Goal: Task Accomplishment & Management: Complete application form

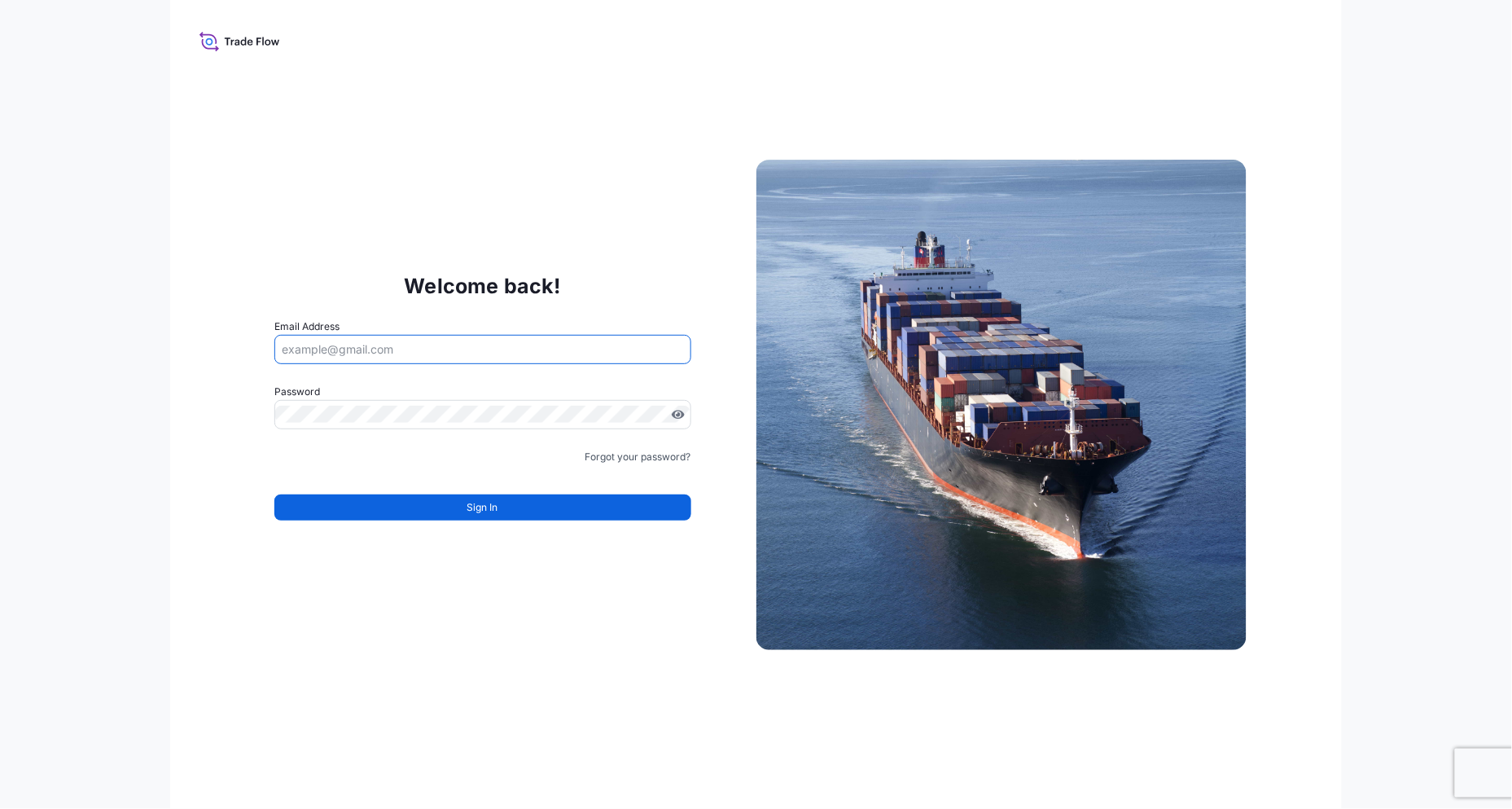
type input "[PERSON_NAME][EMAIL_ADDRESS][PERSON_NAME][DOMAIN_NAME]"
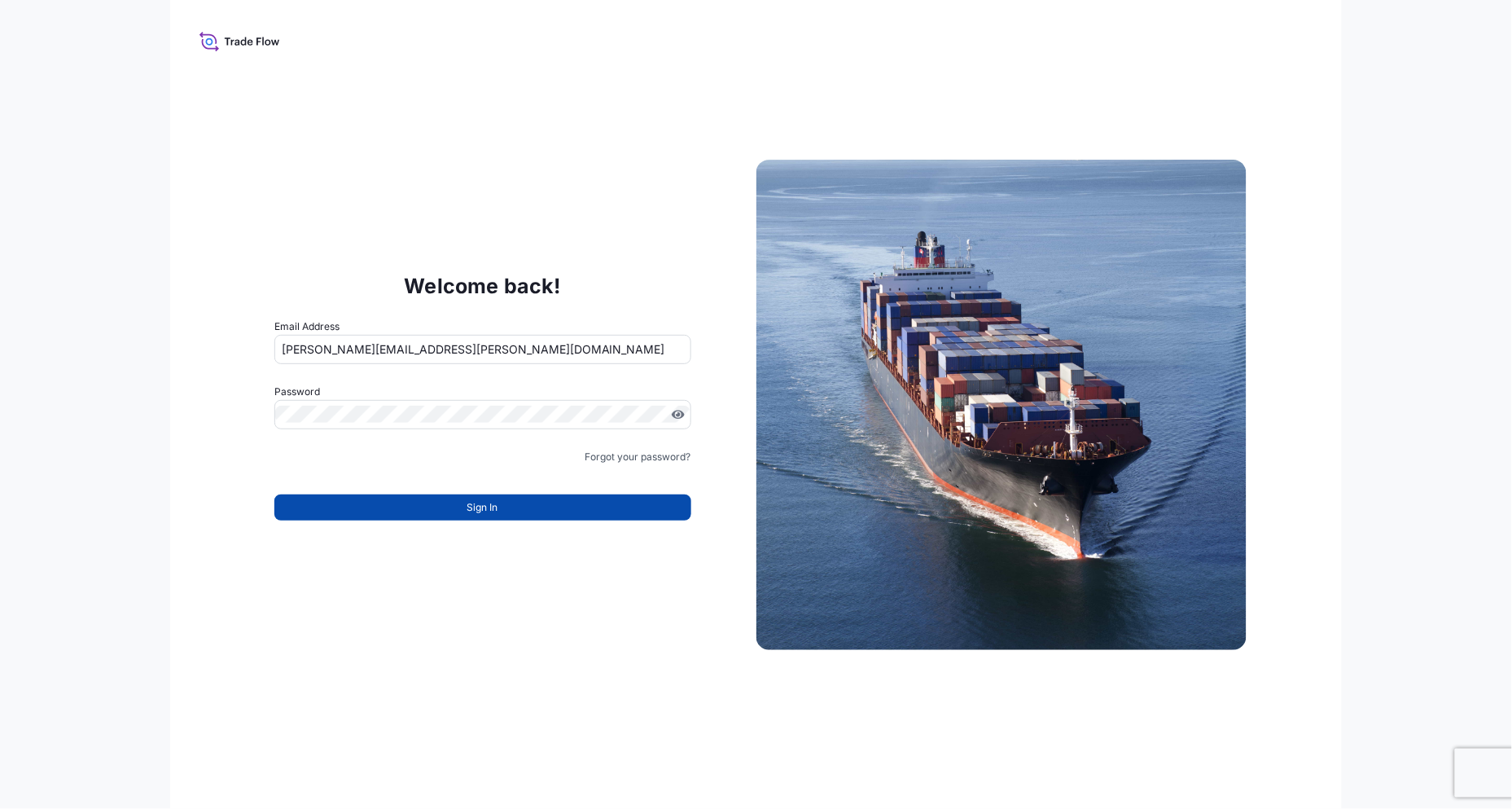
click at [484, 494] on button "Sign In" at bounding box center [483, 507] width 417 height 26
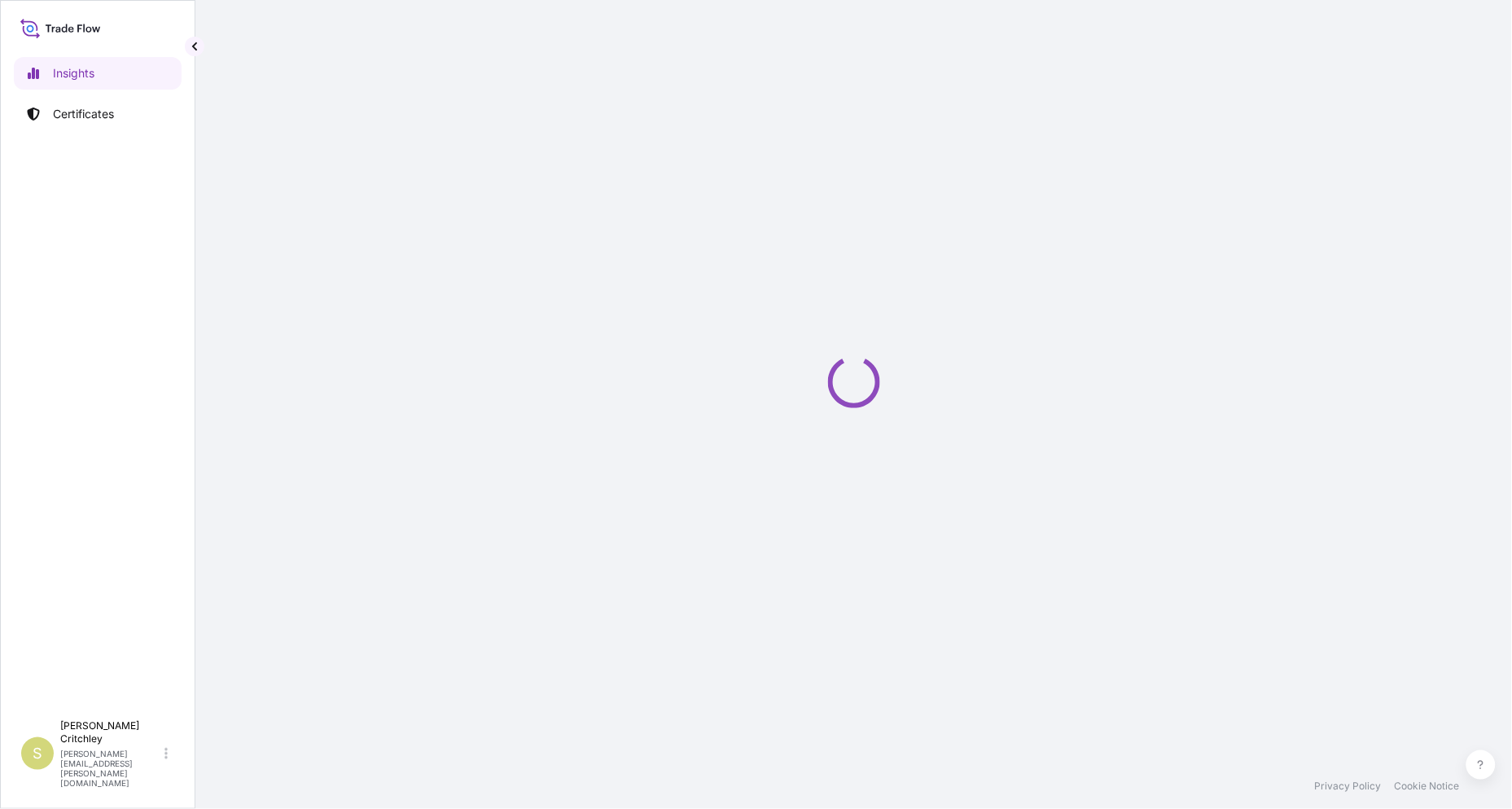
select select "2025"
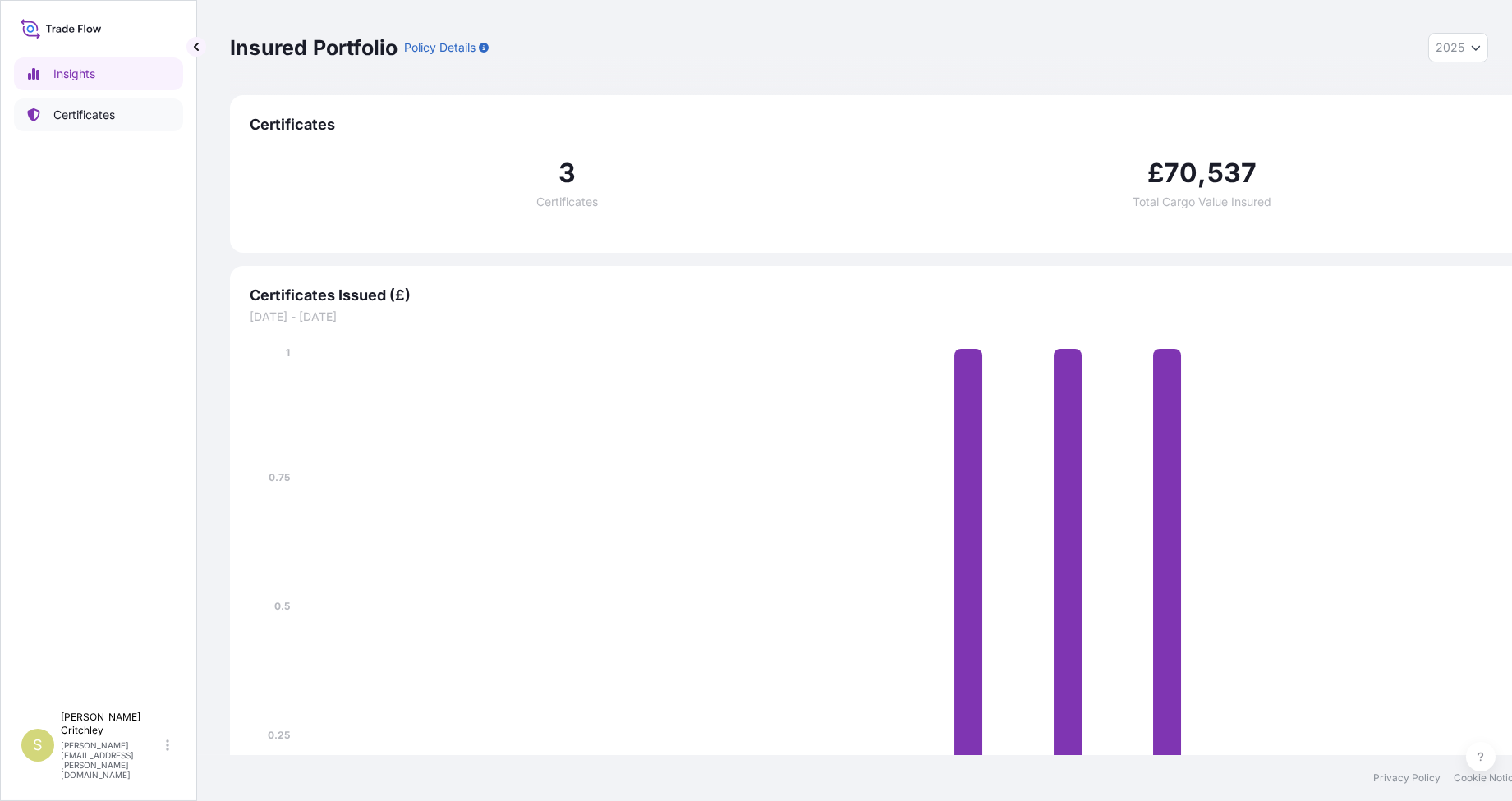
click at [69, 107] on p "Certificates" at bounding box center [84, 114] width 62 height 16
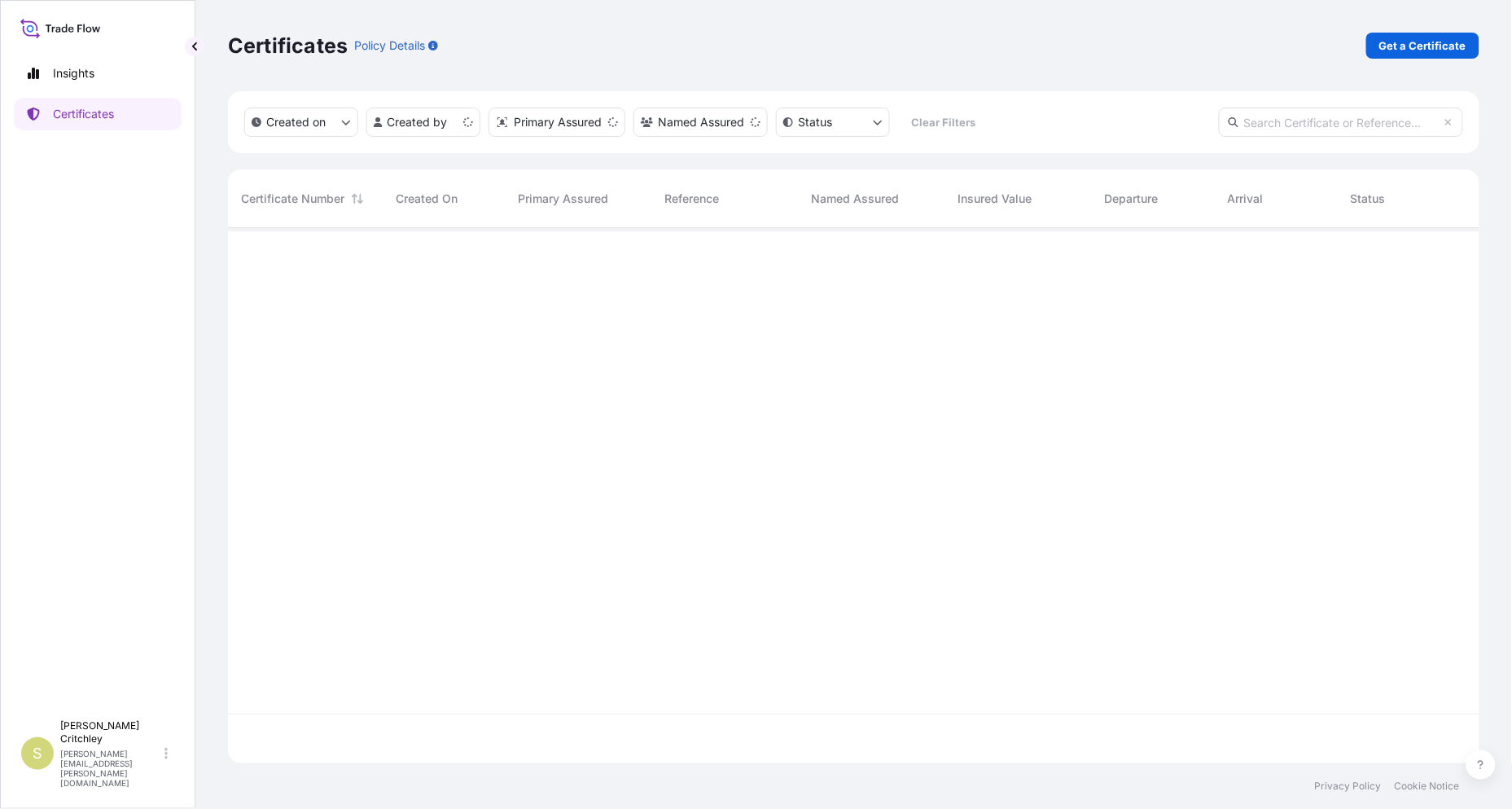
scroll to position [590, 1266]
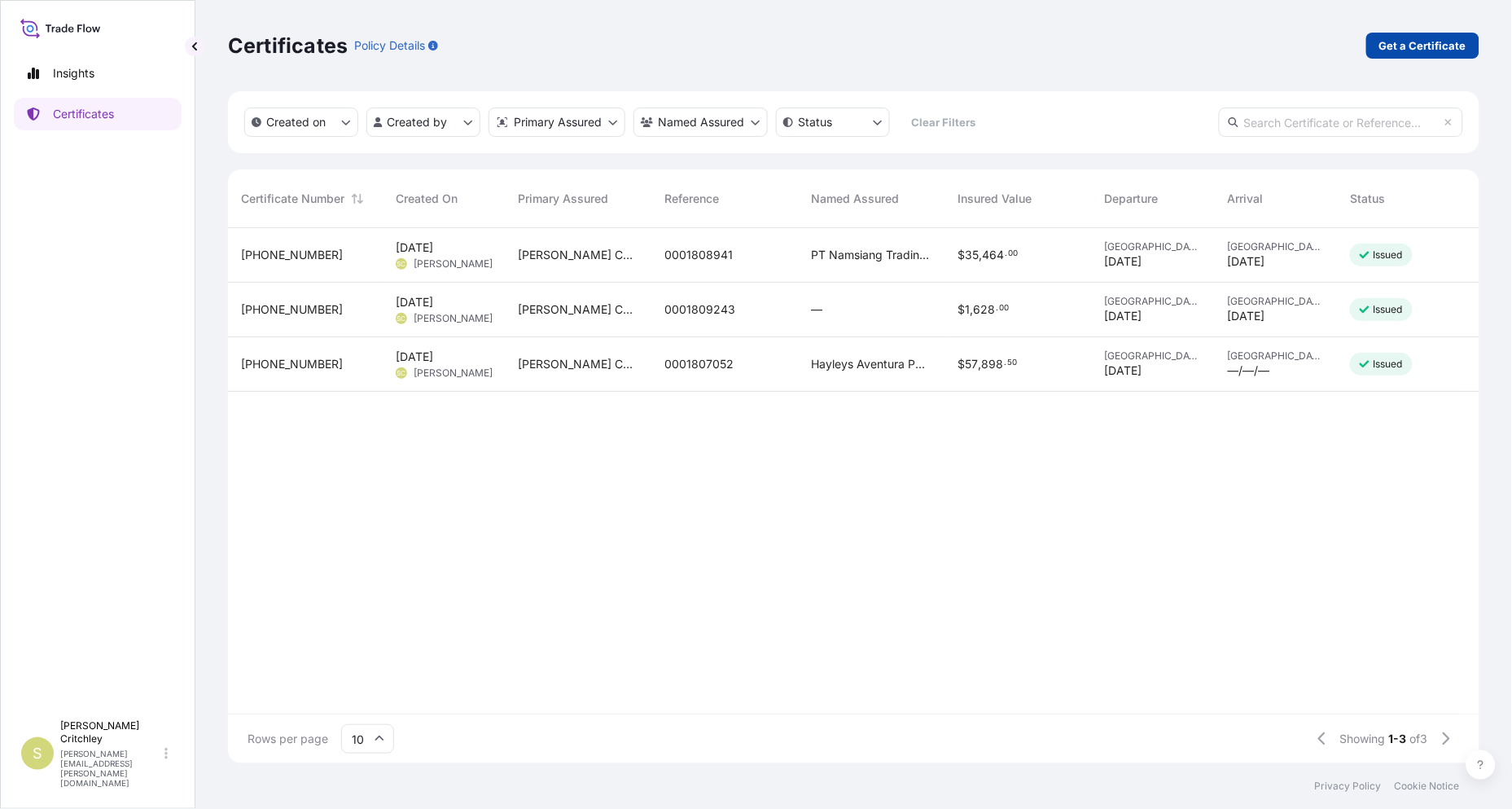
click at [1452, 38] on p "Get a Certificate" at bounding box center [1424, 45] width 87 height 16
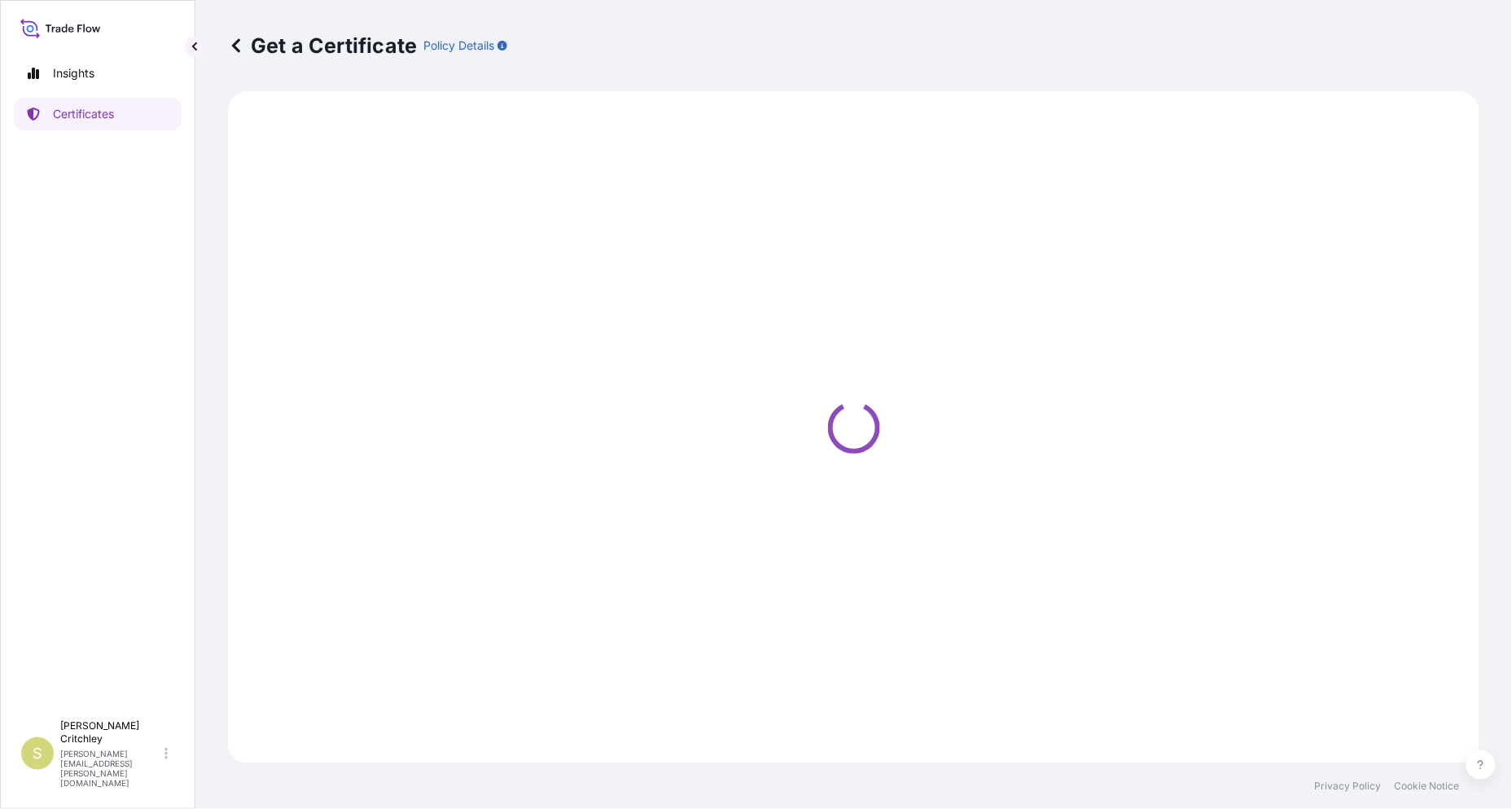
select select "Sea"
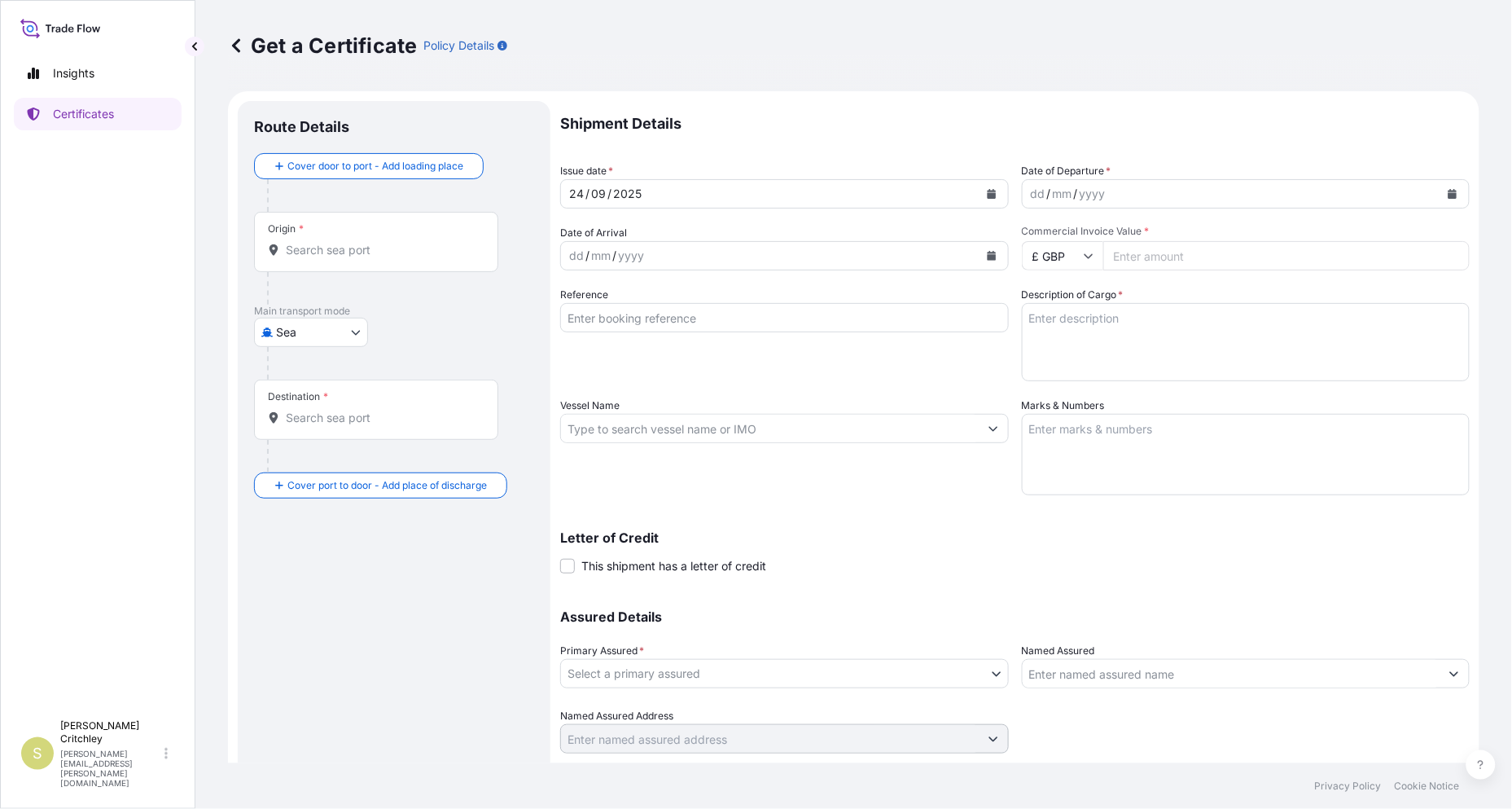
click at [298, 242] on input "Origin *" at bounding box center [382, 250] width 193 height 16
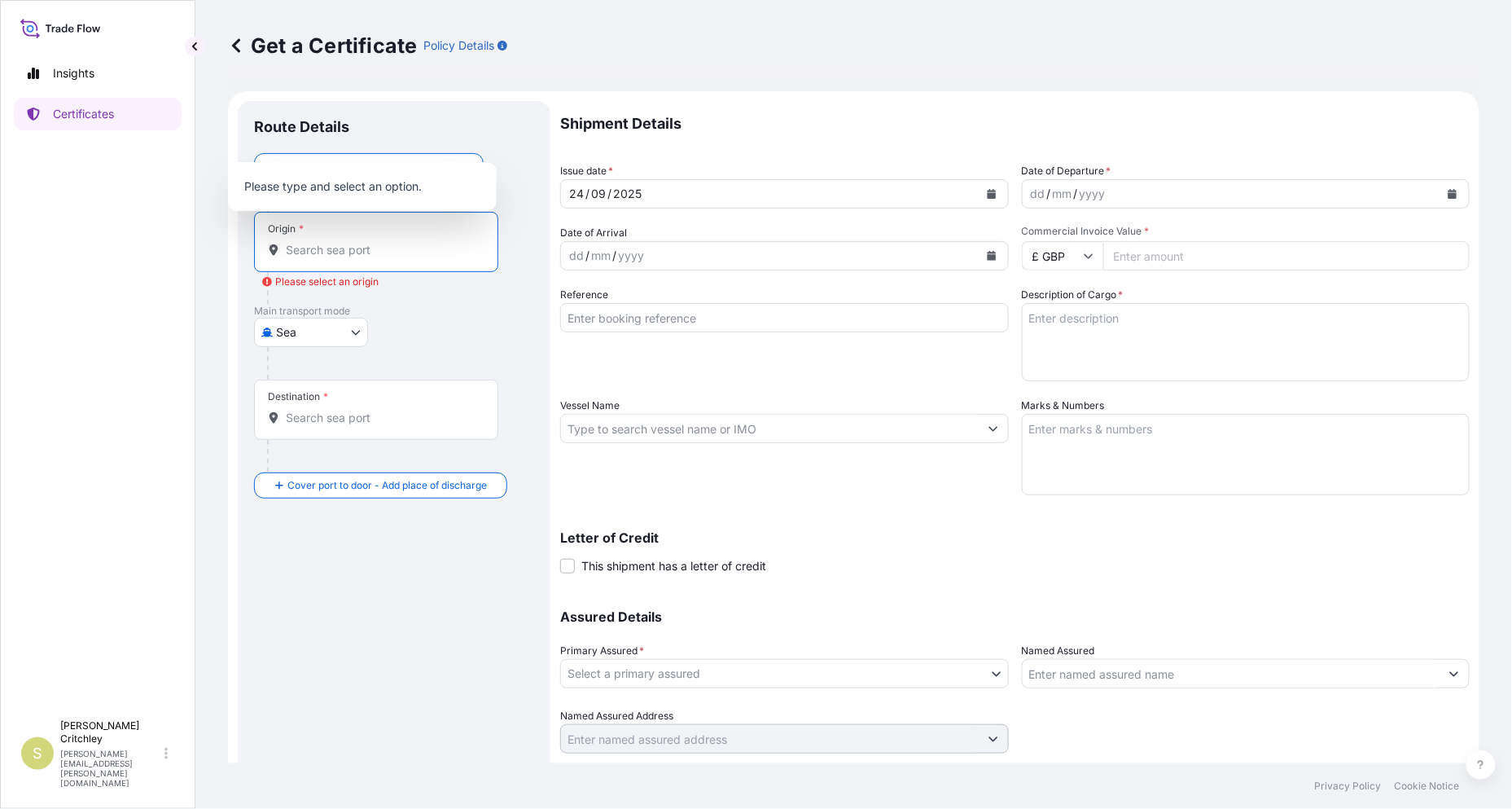
click at [290, 212] on div "Origin *" at bounding box center [376, 242] width 245 height 61
click at [290, 242] on input "Origin * Please select an origin" at bounding box center [382, 250] width 193 height 16
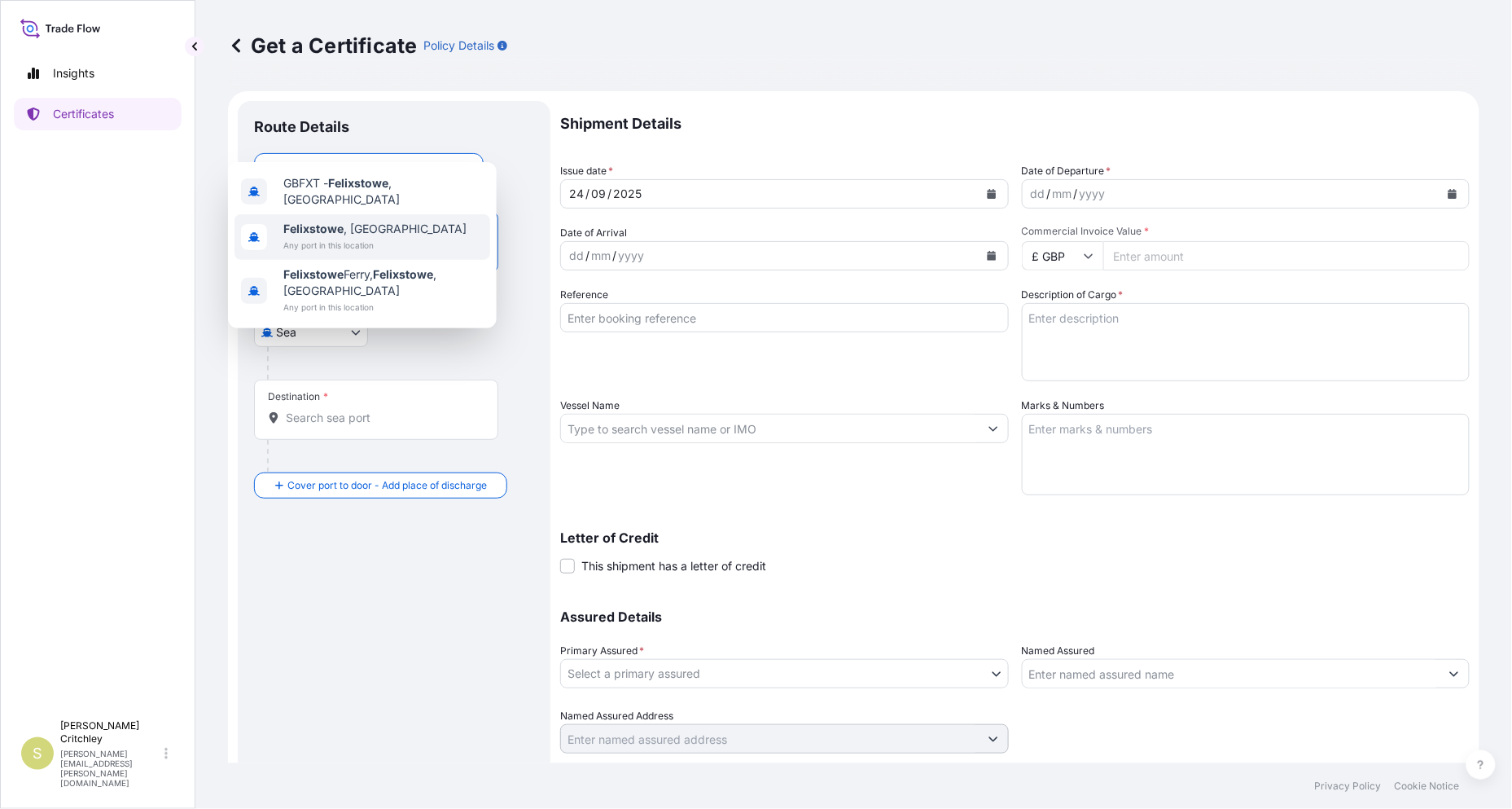
click at [296, 221] on b "Felixstowe" at bounding box center [314, 228] width 61 height 13
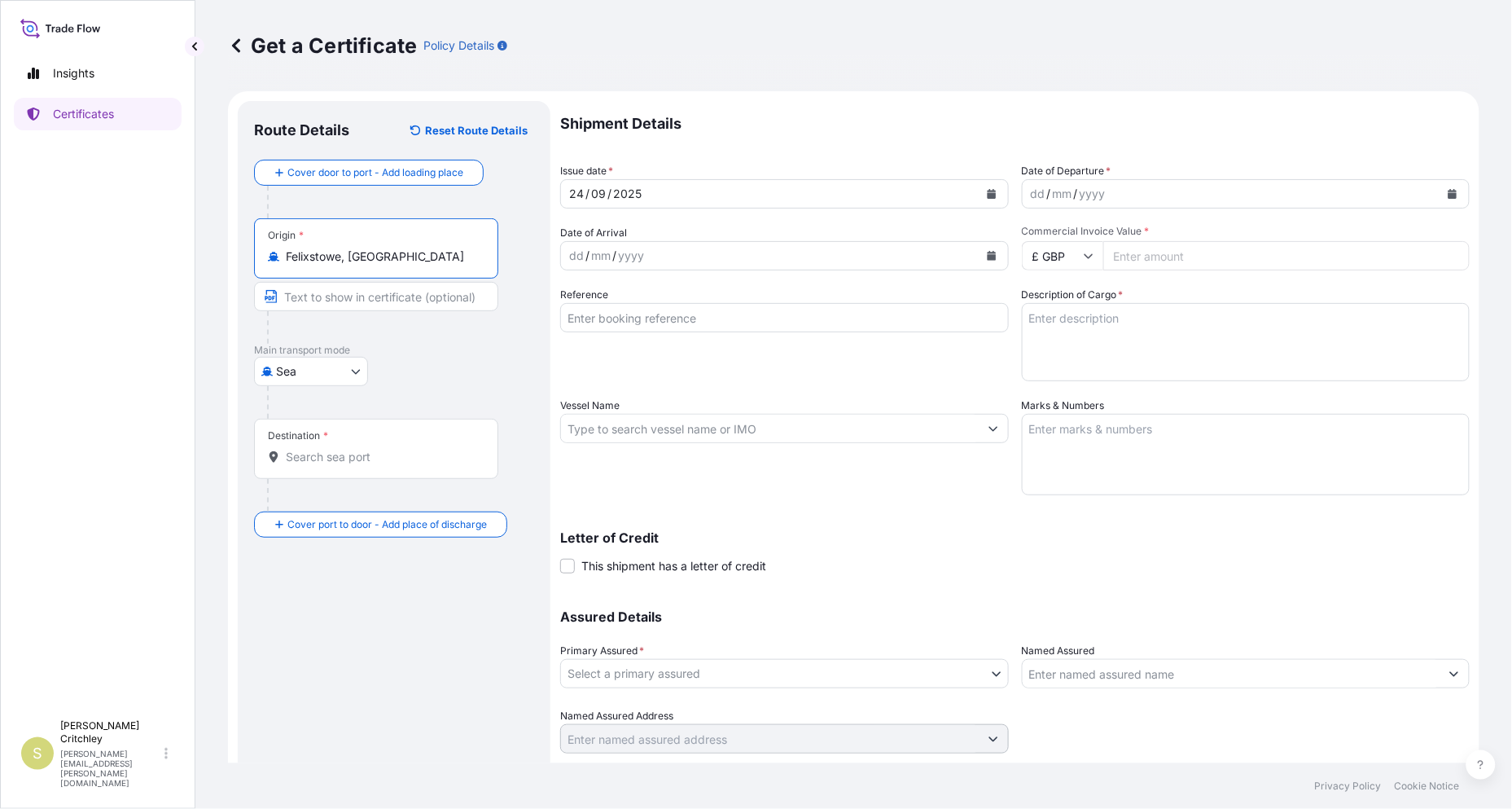
type input "Felixstowe, UK"
click at [286, 449] on input "Destination *" at bounding box center [382, 457] width 193 height 16
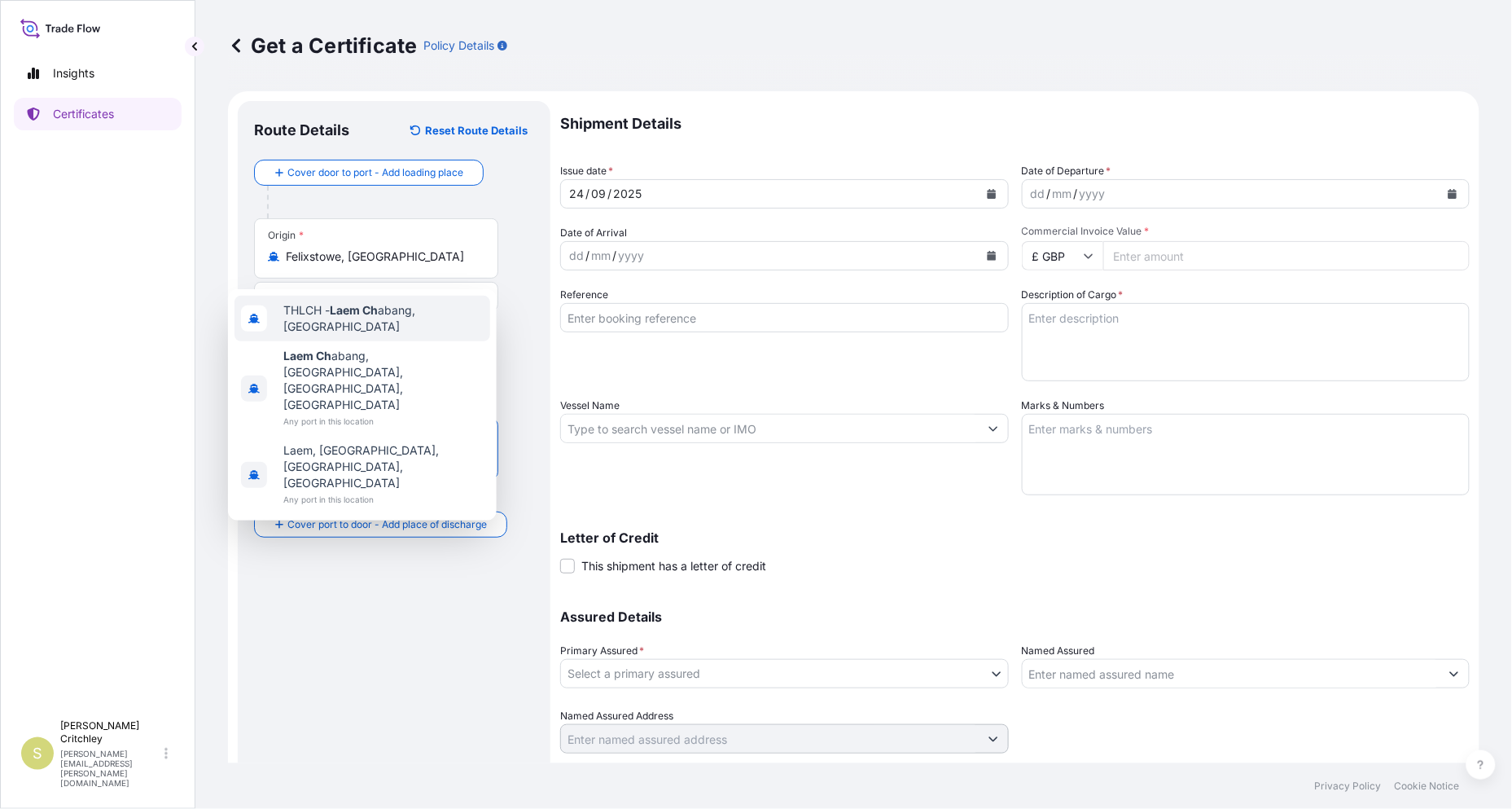
click at [308, 308] on span "THLCH - Laem Ch abang, Thailand" at bounding box center [383, 318] width 199 height 33
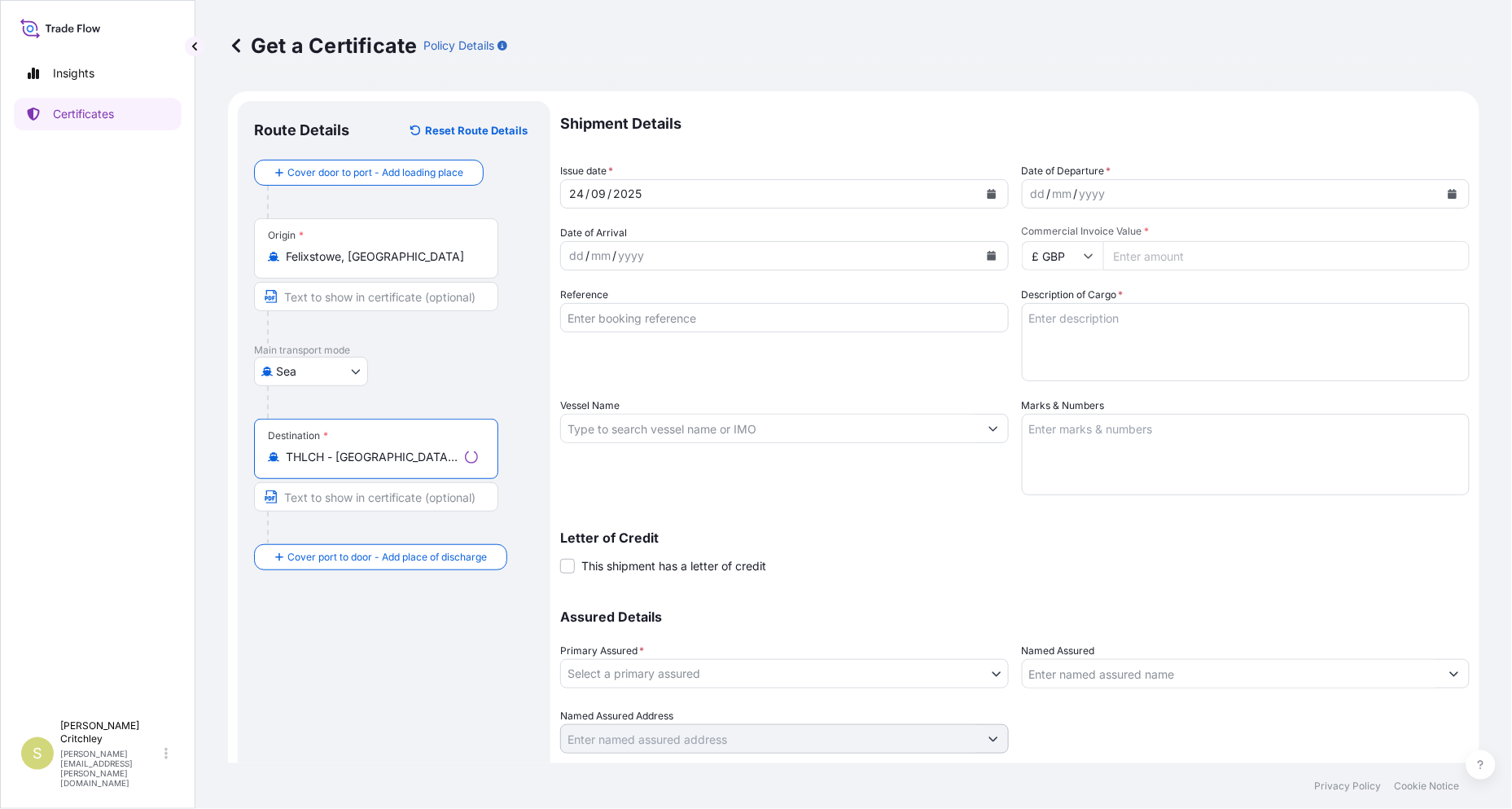
type input "THLCH - Laem Chabang, Thailand"
click at [1094, 179] on div "dd / mm / yyyy" at bounding box center [1231, 193] width 418 height 29
click at [663, 241] on div "dd / mm / yyyy" at bounding box center [769, 256] width 418 height 29
click at [1084, 251] on icon at bounding box center [1089, 256] width 10 height 10
click at [1016, 273] on div "$ USD" at bounding box center [1007, 278] width 68 height 31
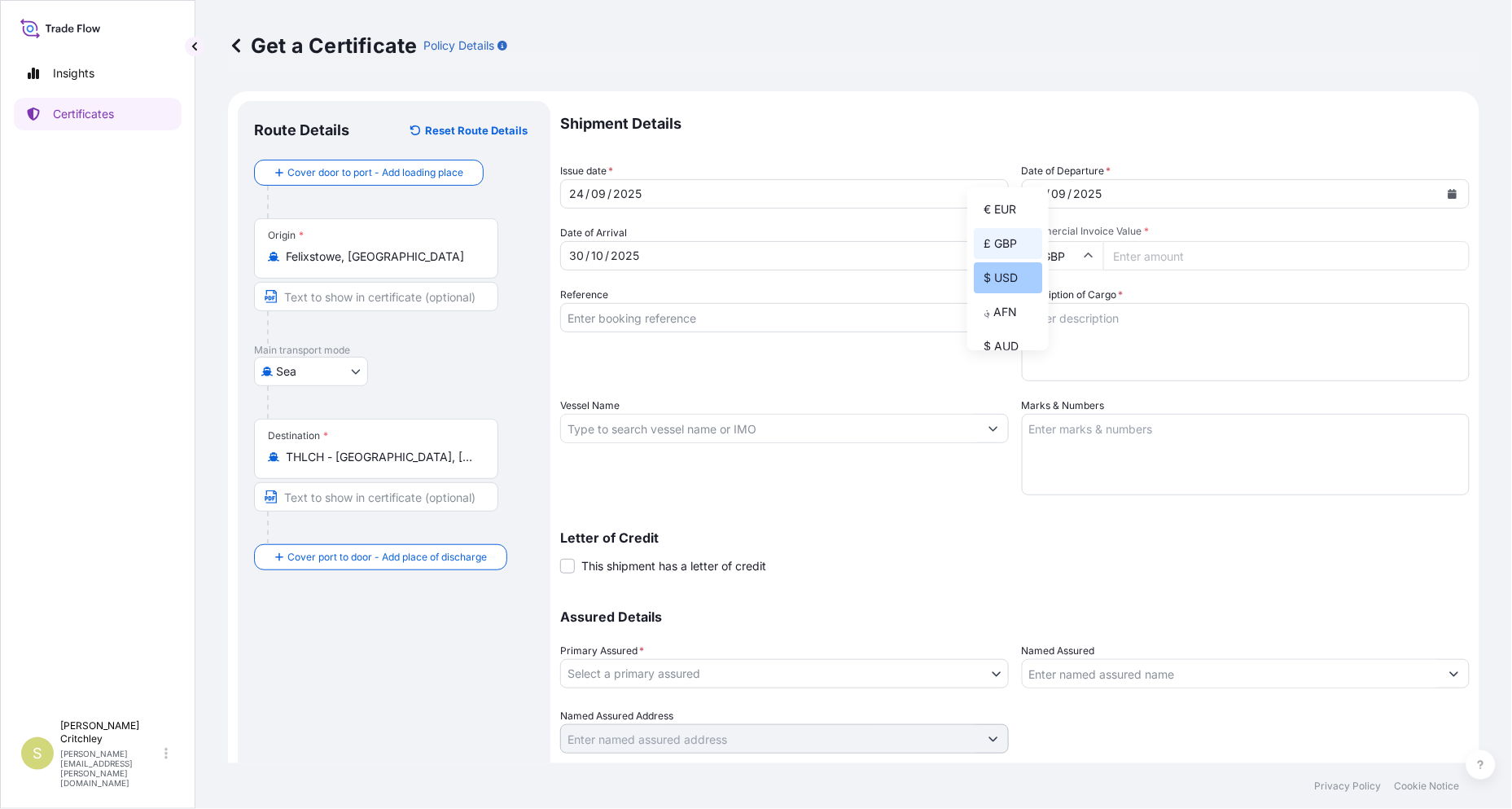
type input "$ USD"
click at [1103, 241] on input "Commercial Invoice Value *" at bounding box center [1287, 256] width 367 height 29
type input "47925"
click at [870, 303] on input "Reference" at bounding box center [785, 317] width 449 height 29
type input "0001810877"
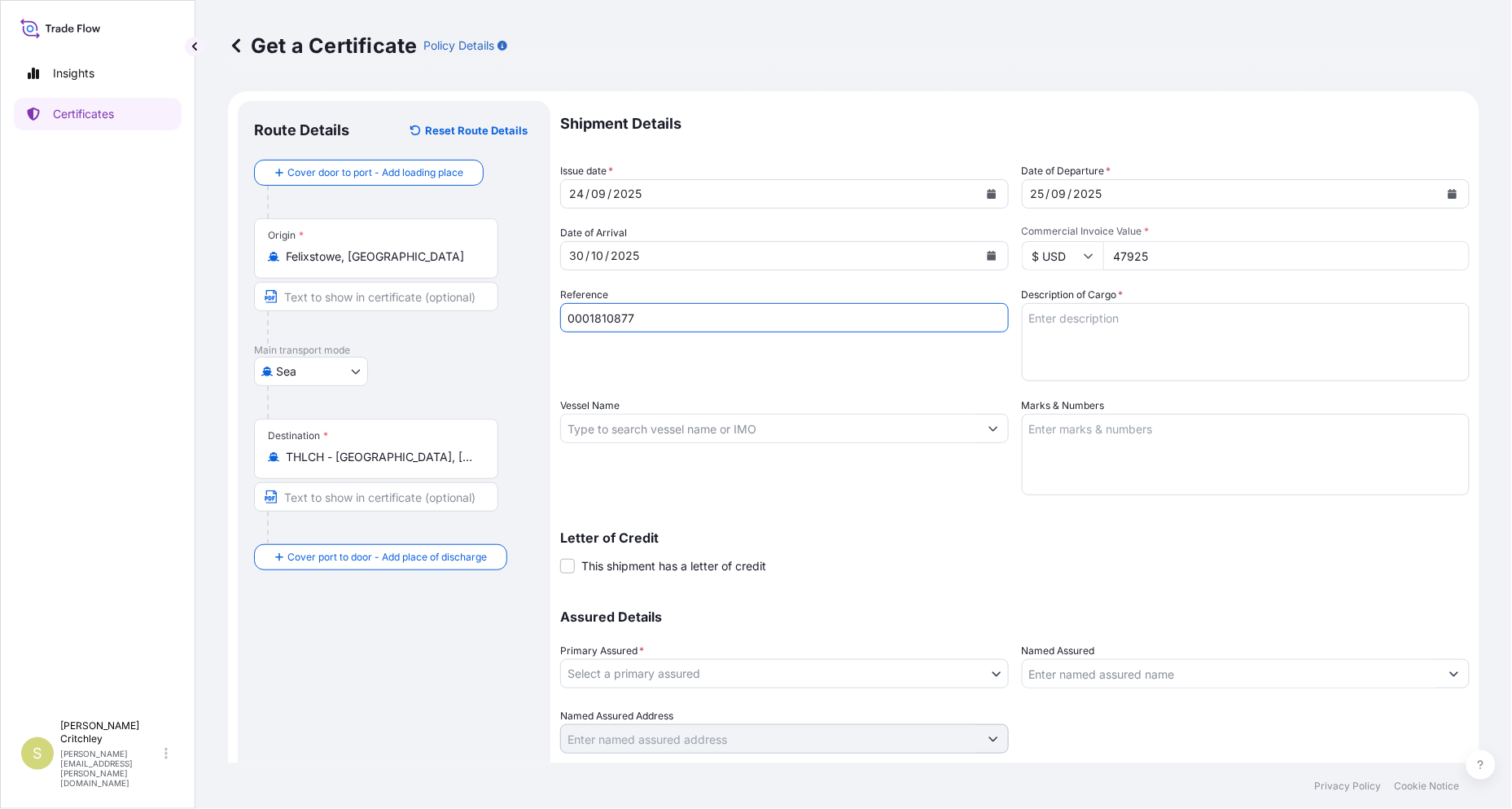
click at [1144, 303] on textarea "Description of Cargo *" at bounding box center [1246, 341] width 449 height 78
type textarea "Crestabond M1-20 Adhesive Crestabond Activator 1"
click at [561, 414] on input "Vessel Name" at bounding box center [769, 428] width 418 height 29
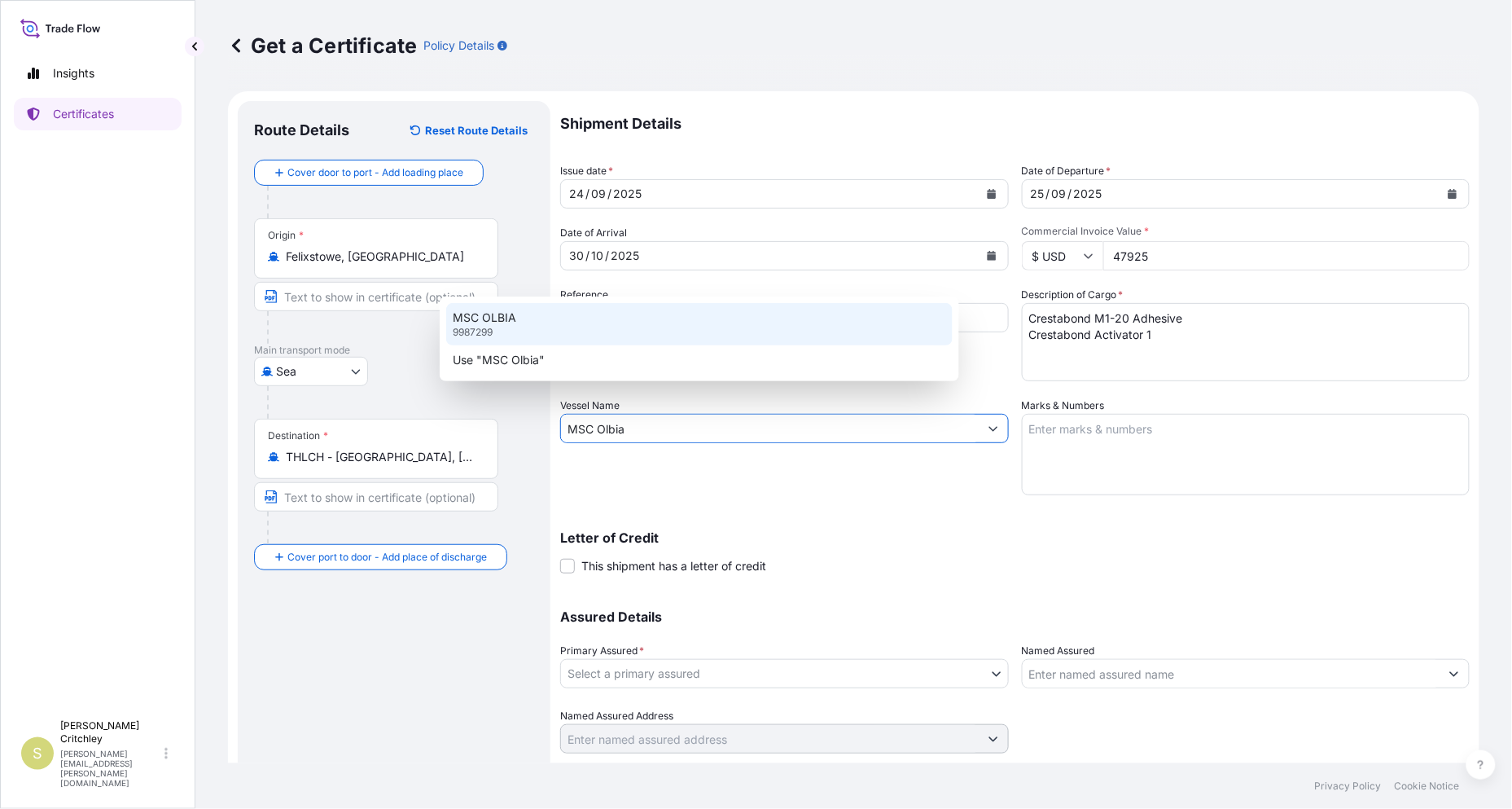
click at [554, 307] on div "MSC OLBIA 9987299" at bounding box center [700, 324] width 506 height 42
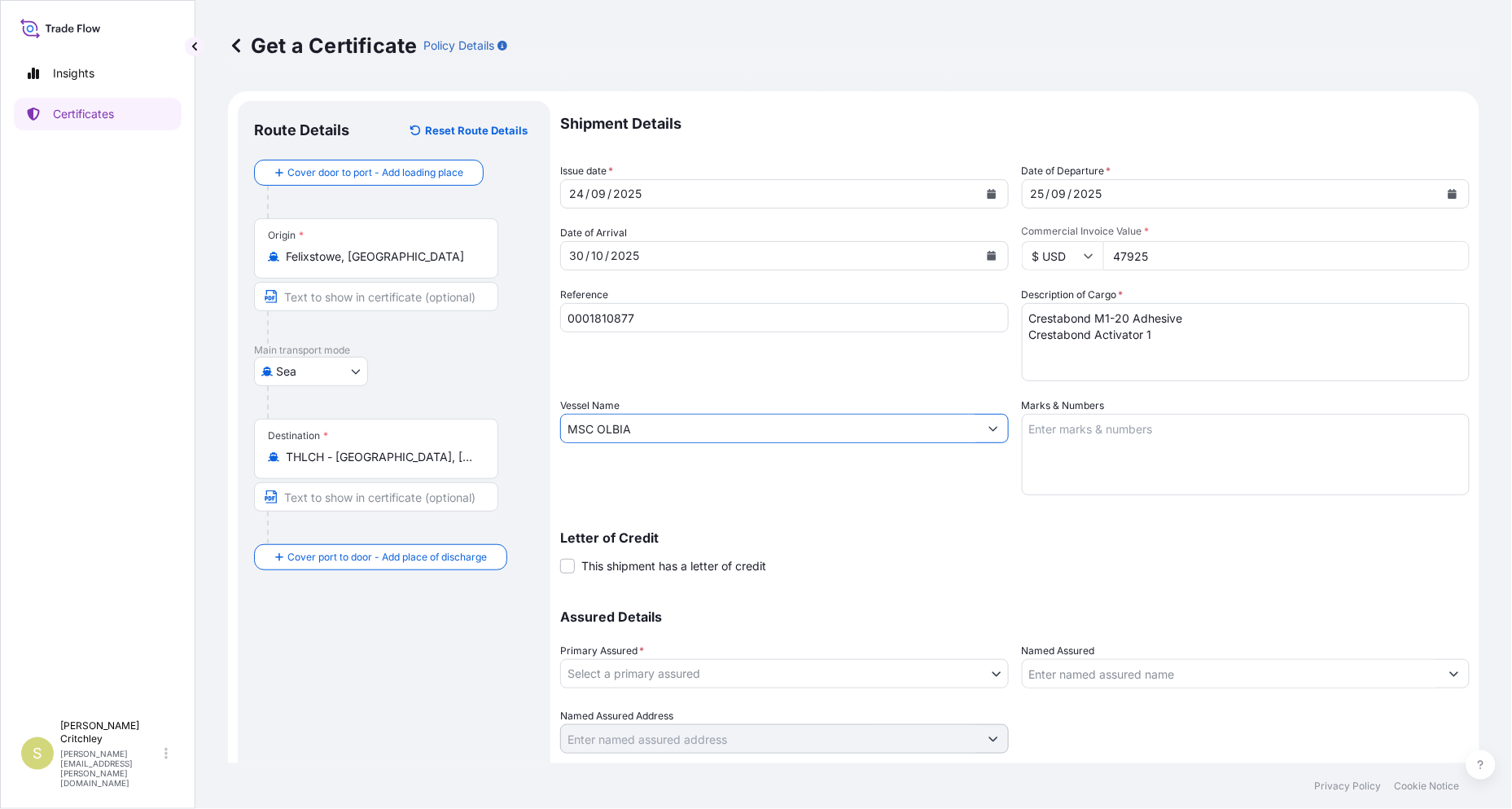
type input "MSC OLBIA"
click at [1059, 414] on textarea "Marks & Numbers" at bounding box center [1246, 454] width 449 height 82
type textarea "F"
click at [1023, 414] on textarea "Marks & Numbers" at bounding box center [1246, 454] width 449 height 82
type textarea "BMCT/BKK/4520026153"
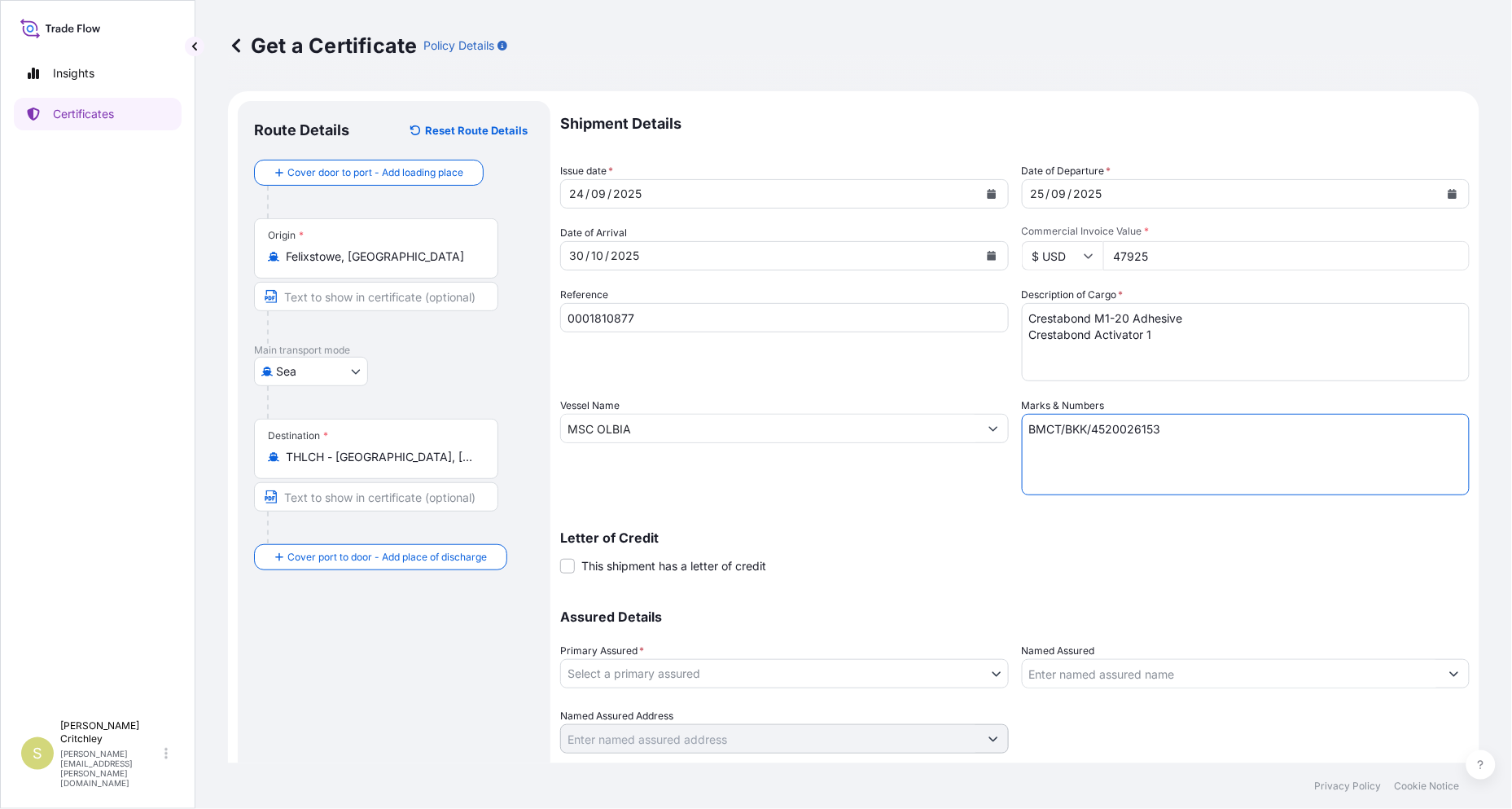
click at [742, 466] on body "Insights Certificates S Samantha Critchley samantha.critchley@scottbader.com Ge…" at bounding box center [756, 404] width 1512 height 809
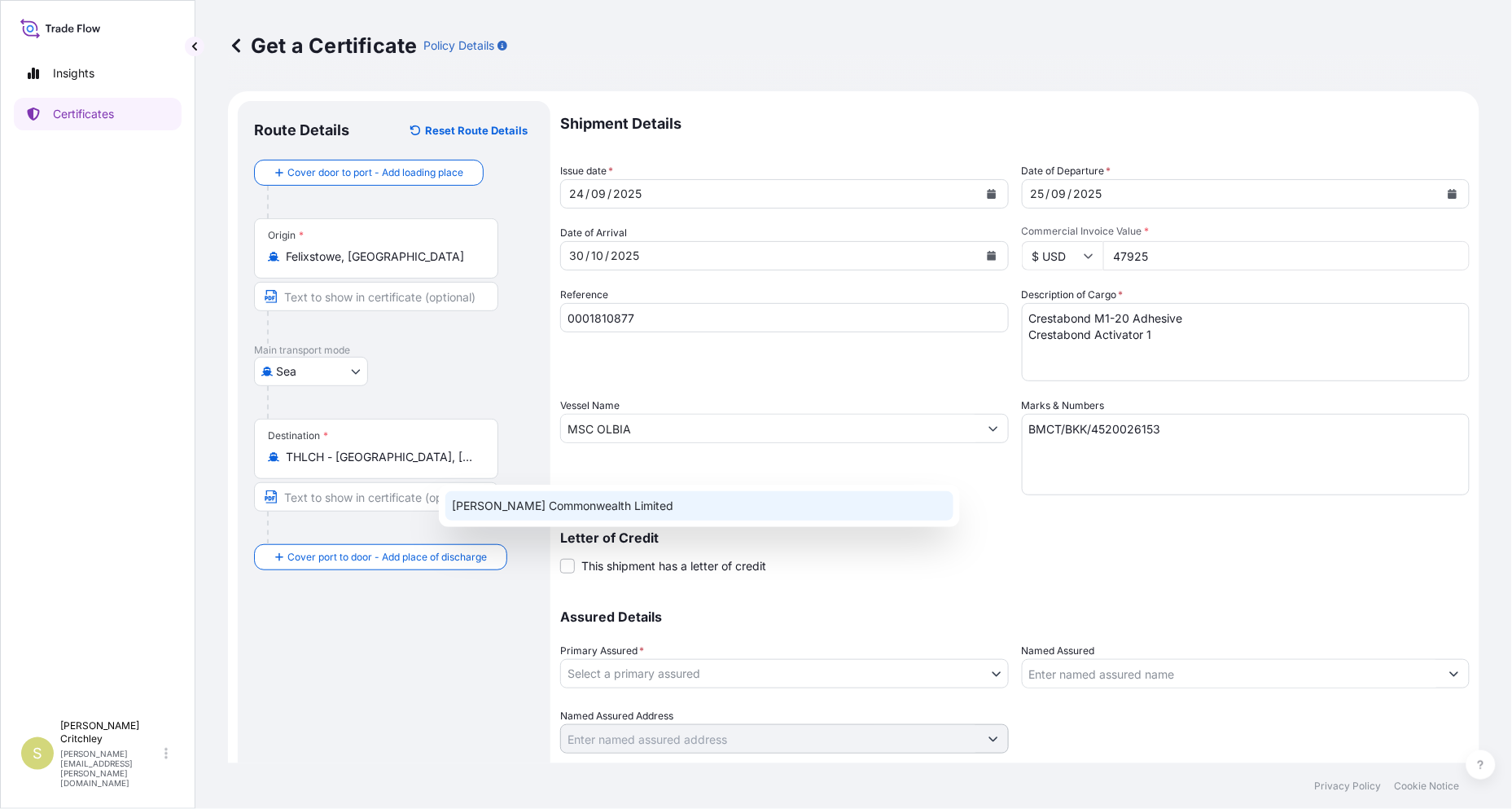
click at [641, 494] on div "Scott Bader Commonwealth Limited" at bounding box center [700, 505] width 508 height 29
select select "32171"
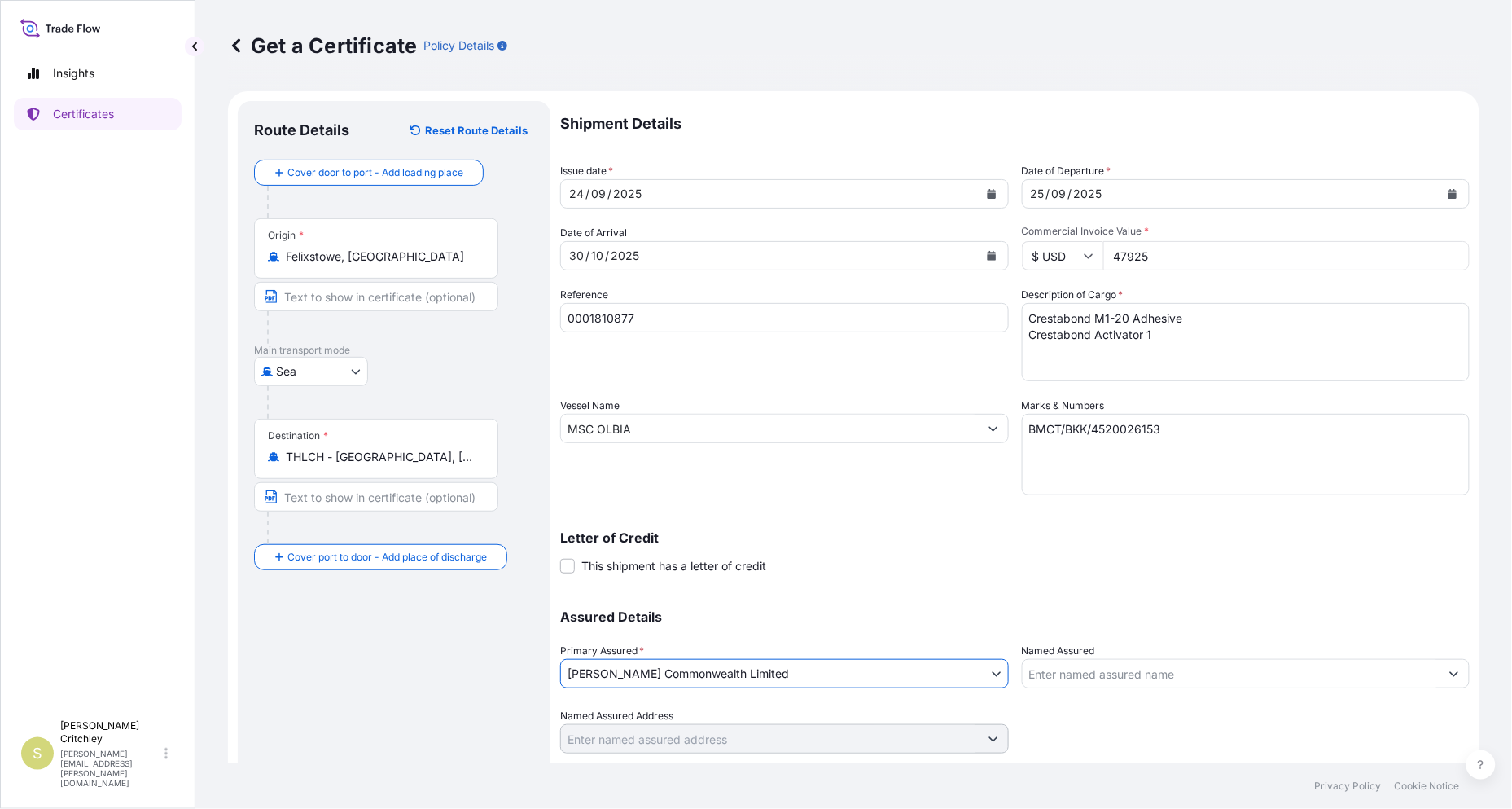
click at [1023, 658] on input "Named Assured" at bounding box center [1231, 673] width 418 height 29
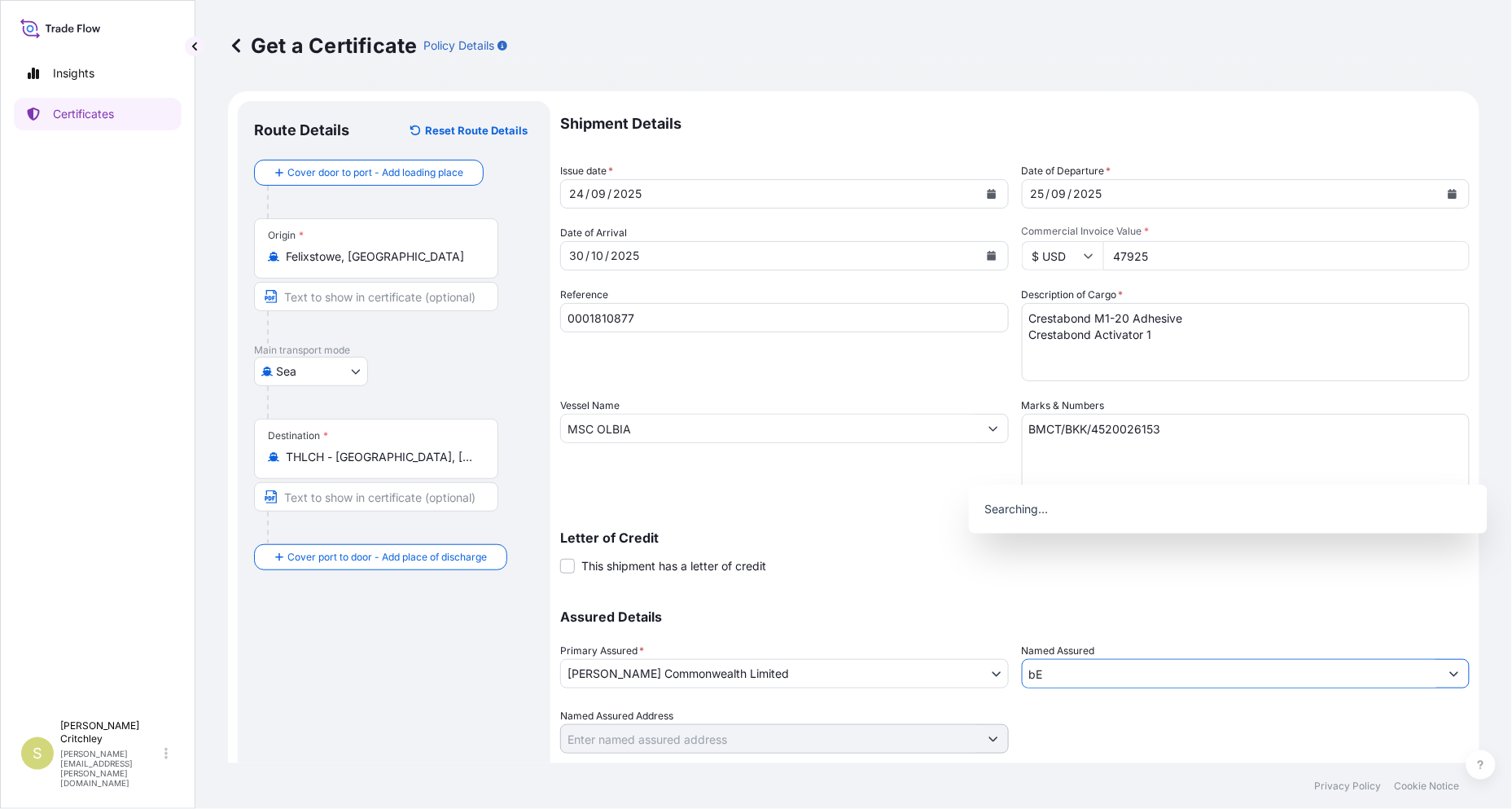
type input "b"
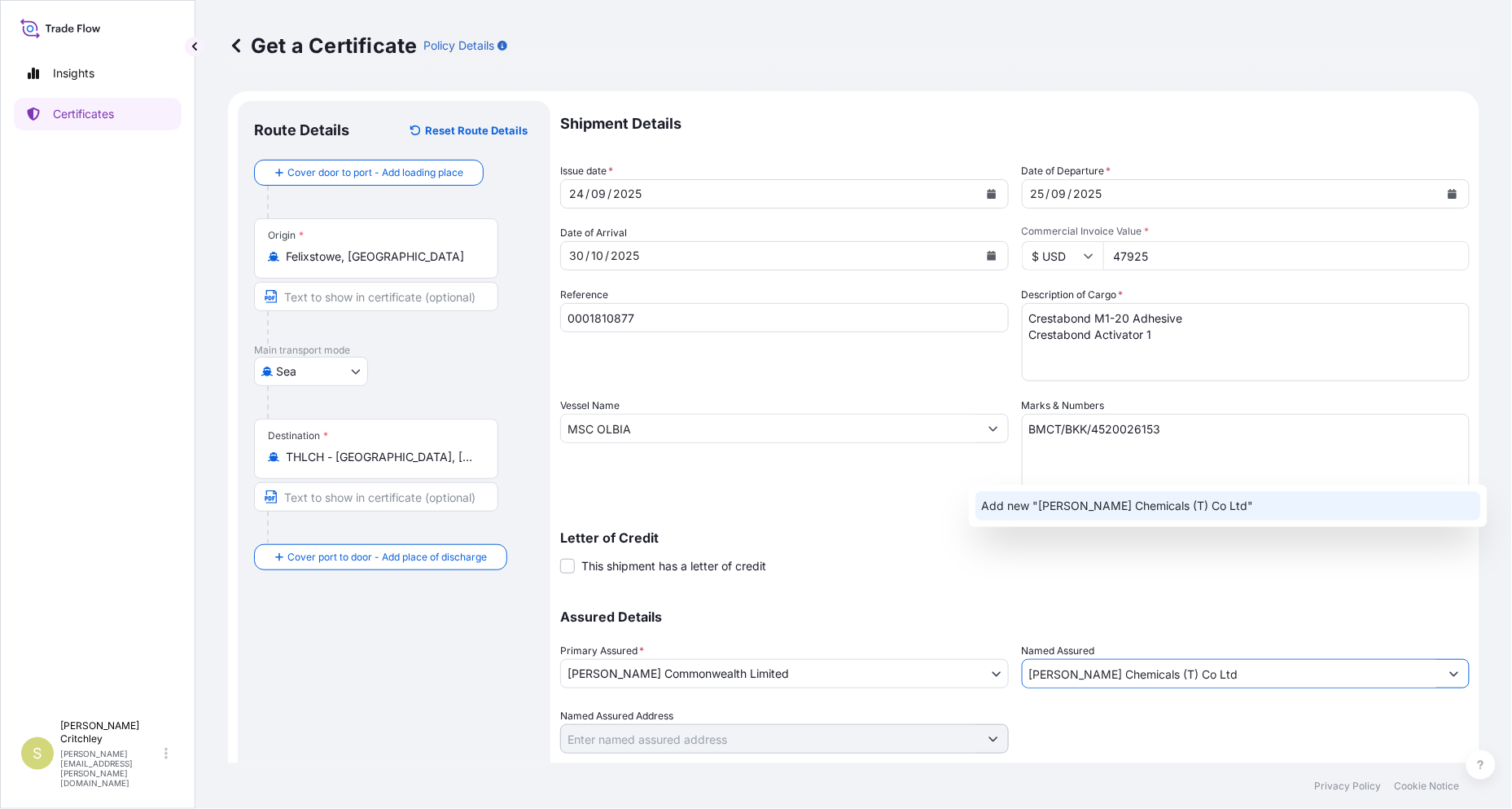
click at [1064, 499] on span "Add new "Behn Meyer Chemicals (T) Co Ltd"" at bounding box center [1118, 505] width 272 height 16
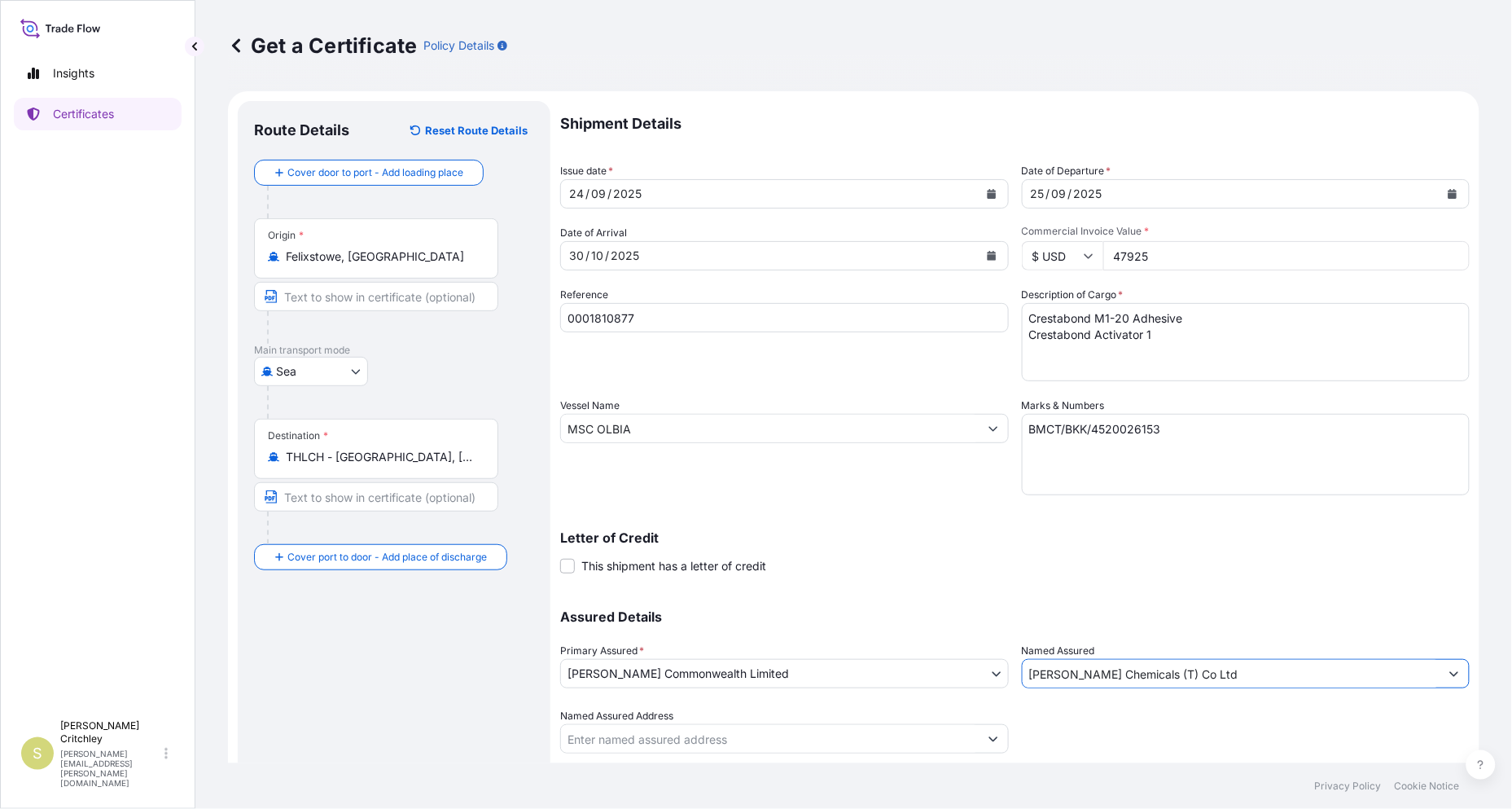
type input "Behn Meyer Chemicals (T) Co Ltd"
click at [648, 724] on input "Named Assured Address" at bounding box center [769, 738] width 418 height 29
type input "70/1,"
click at [580, 523] on div "Shipment Details Issue date * 24 / 09 / 2025 Date of Departure * 25 / 09 / 2025…" at bounding box center [1015, 450] width 910 height 698
click at [579, 724] on input "Named Assured Address" at bounding box center [769, 738] width 418 height 29
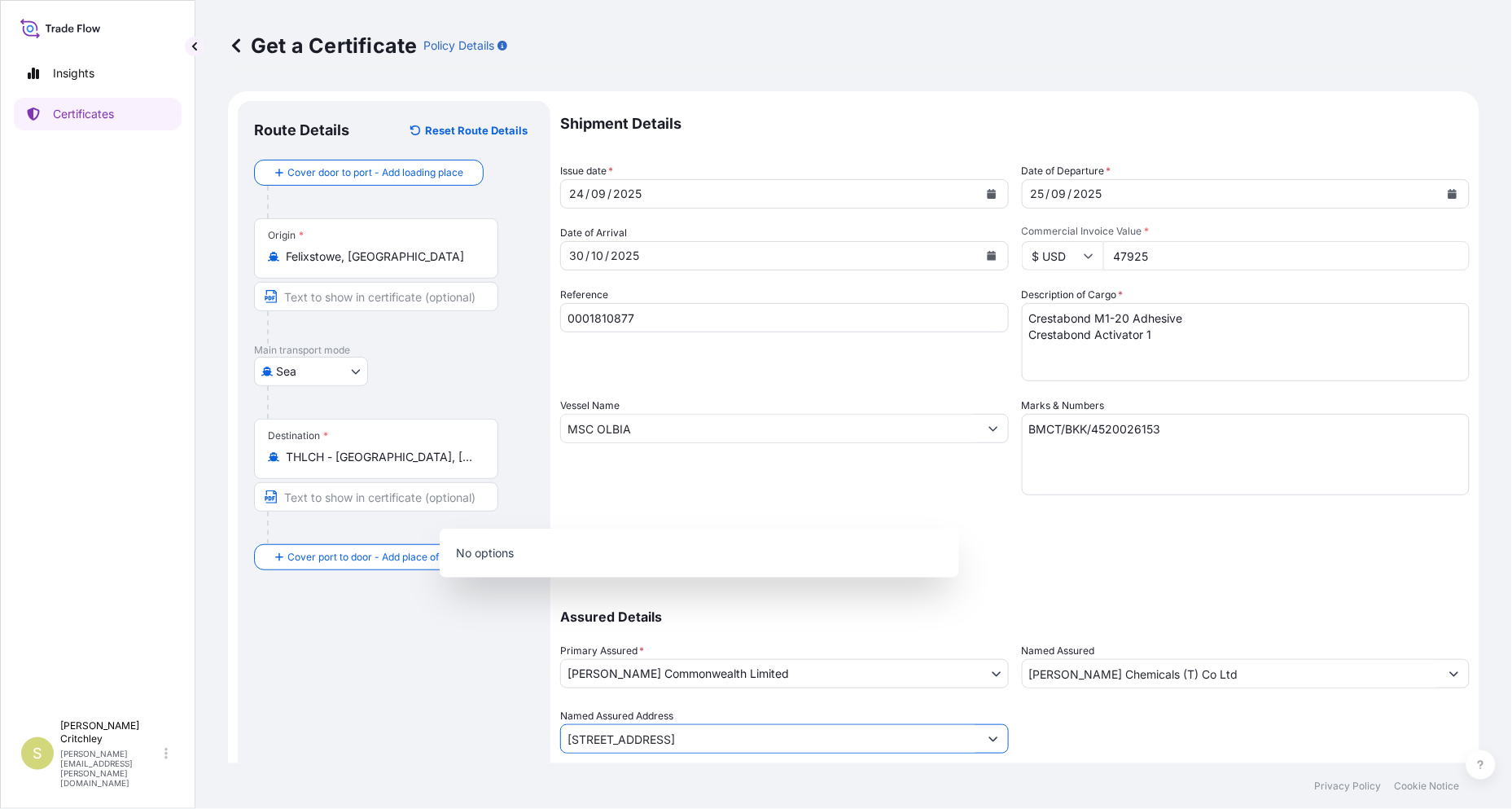
type input "70/1, Liap Khlong Mon Road, Tubyao, Ladkrabang, 10520 Bangkok, Thailand"
click at [1417, 775] on p "Create Certificate" at bounding box center [1409, 782] width 95 height 16
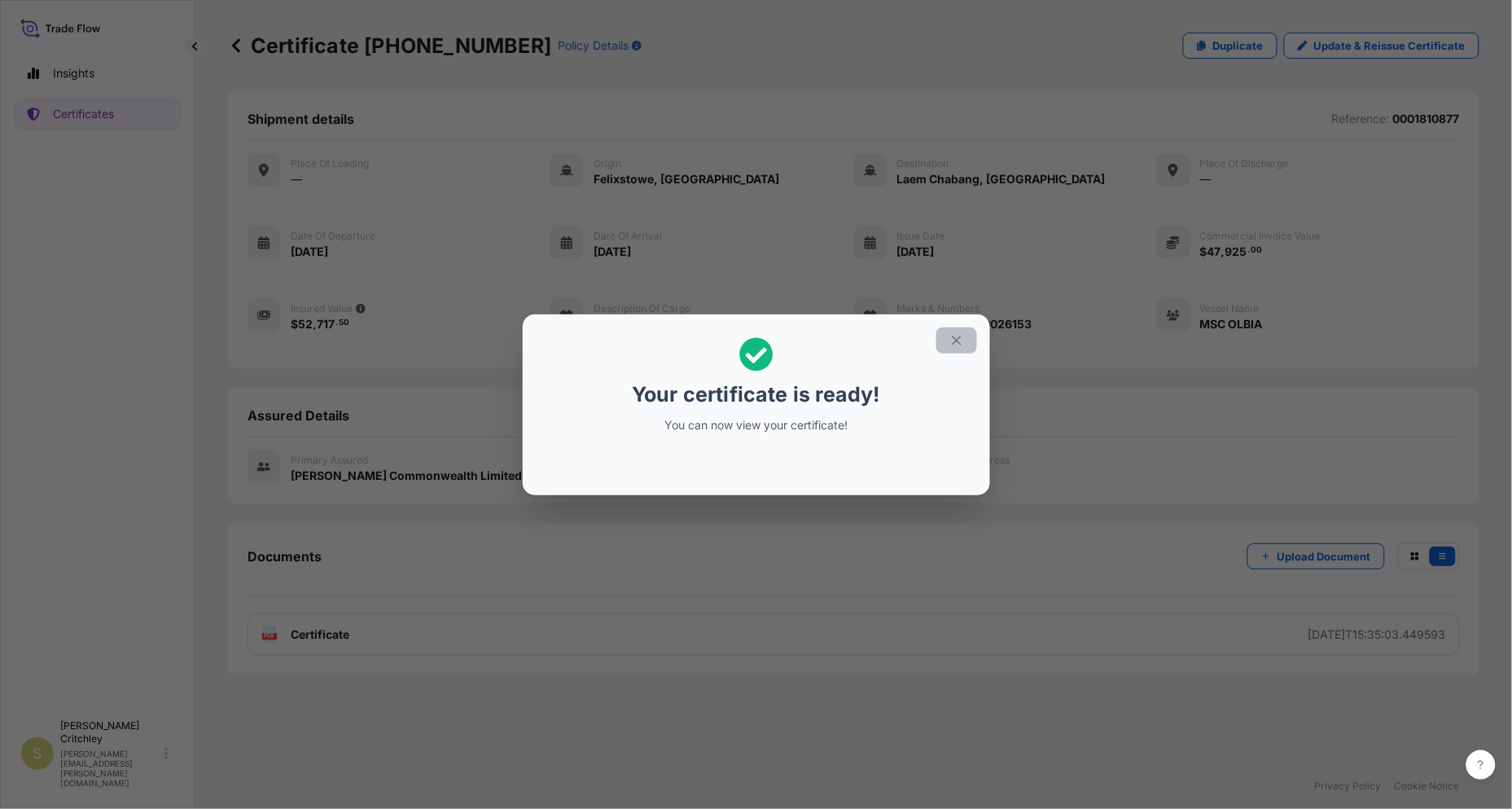
click at [949, 348] on icon "button" at bounding box center [956, 340] width 14 height 14
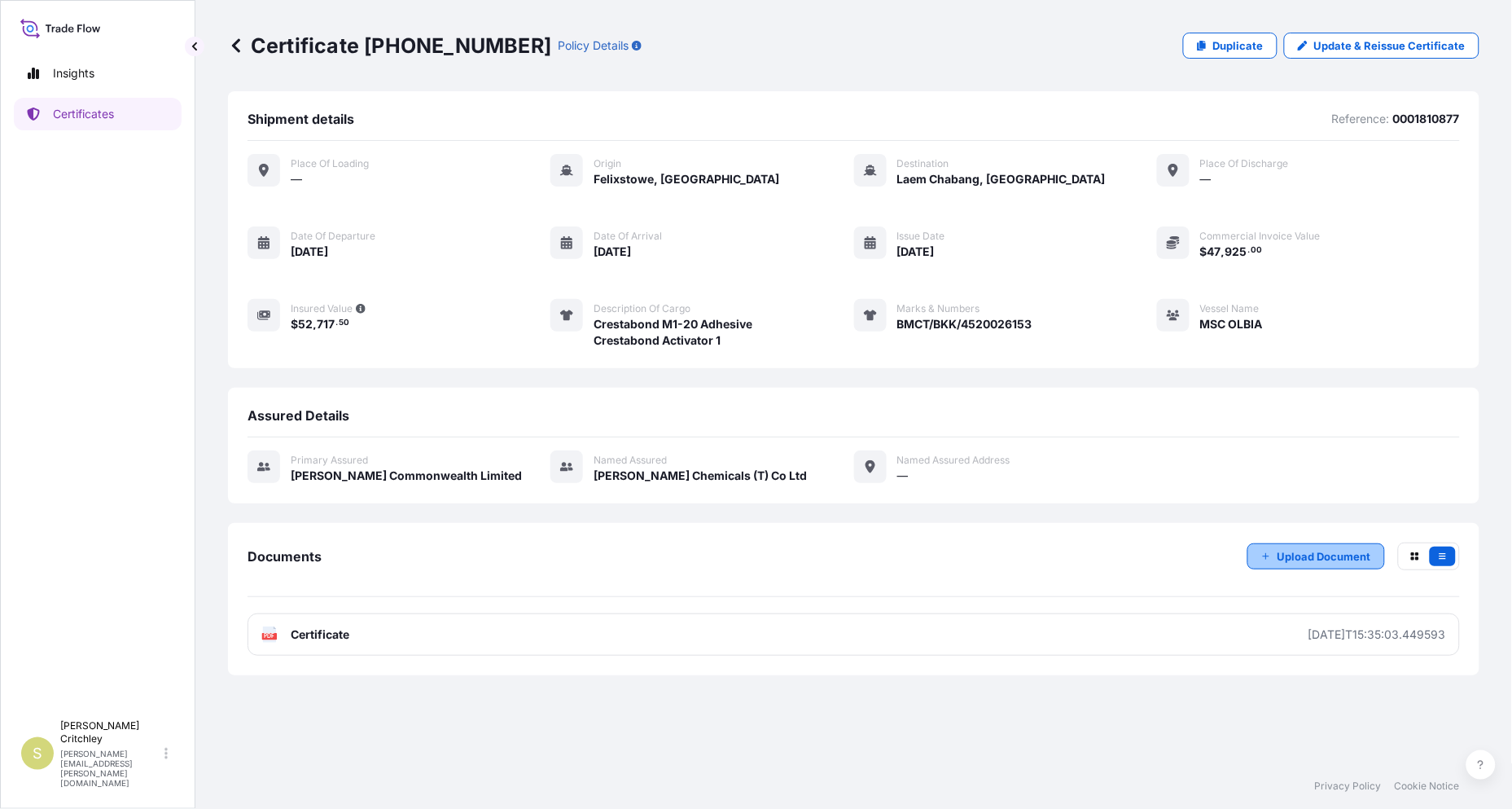
click at [1372, 548] on p "Upload Document" at bounding box center [1324, 556] width 93 height 16
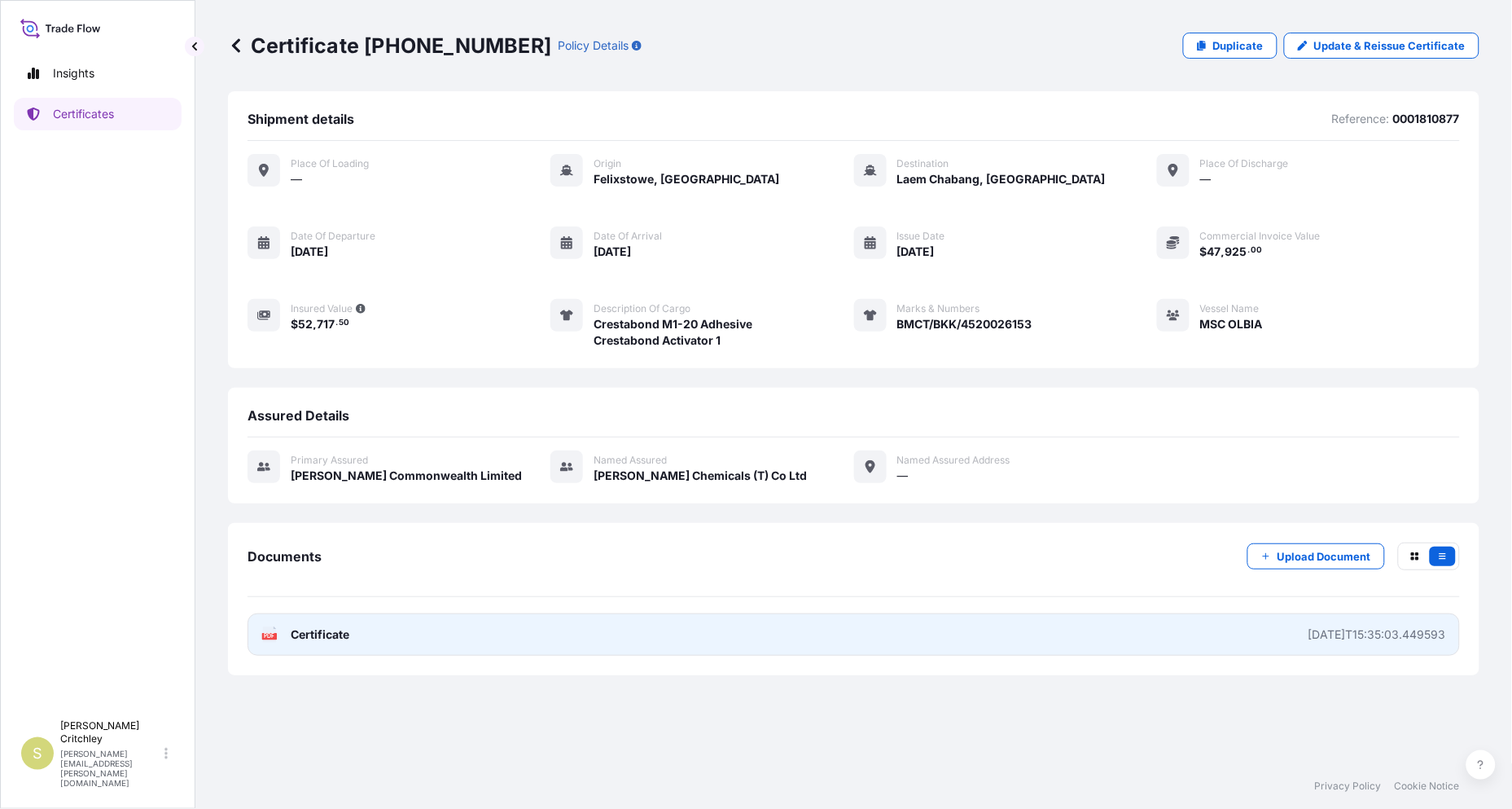
click at [297, 627] on span "Certificate" at bounding box center [320, 634] width 59 height 16
